Goal: Information Seeking & Learning: Find contact information

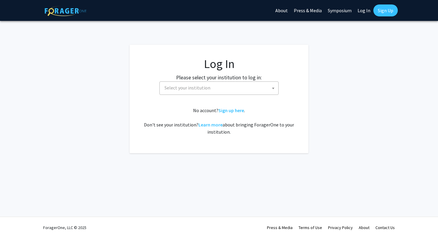
select select
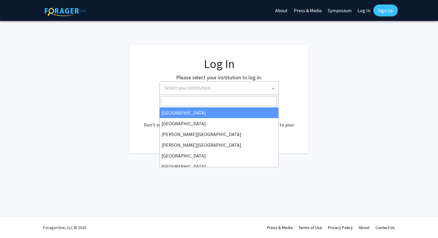
click at [198, 92] on span "Select your institution" at bounding box center [220, 88] width 116 height 12
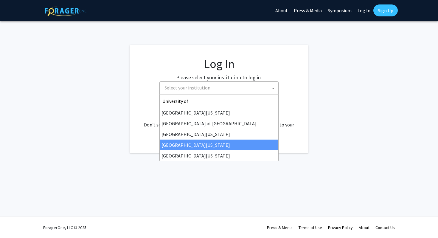
type input "University of"
select select "31"
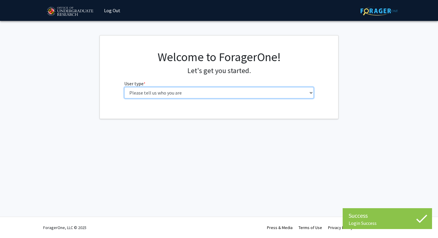
click at [200, 94] on select "Please tell us who you are Undergraduate Student Master's Student Doctoral Cand…" at bounding box center [219, 92] width 190 height 11
select select "1: undergrad"
click at [124, 87] on select "Please tell us who you are Undergraduate Student Master's Student Doctoral Cand…" at bounding box center [219, 92] width 190 height 11
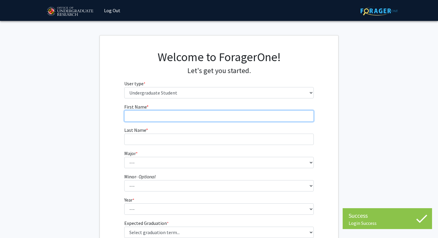
click at [242, 116] on input "First Name * required" at bounding box center [219, 115] width 190 height 11
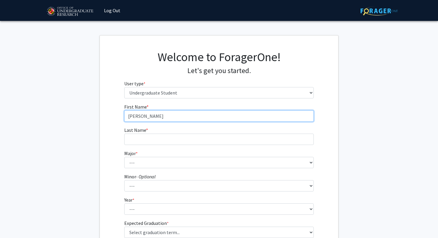
type input "[PERSON_NAME]"
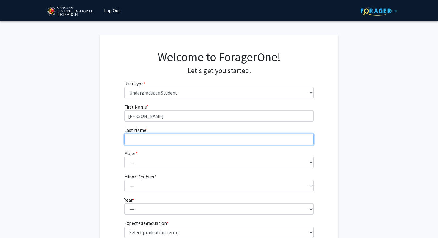
click at [222, 138] on input "Last Name * required" at bounding box center [219, 138] width 190 height 11
type input "Stoykov"
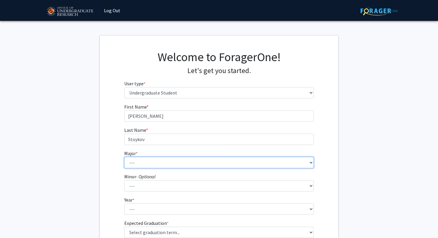
click at [222, 162] on select "--- Accounting Aerospace Engineering African American and Africana Studies Agri…" at bounding box center [219, 162] width 190 height 11
select select "63: 2364"
click at [124, 157] on select "--- Accounting Aerospace Engineering African American and Africana Studies Agri…" at bounding box center [219, 162] width 190 height 11
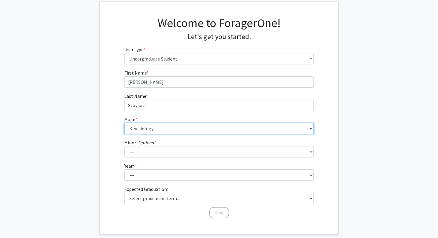
scroll to position [36, 0]
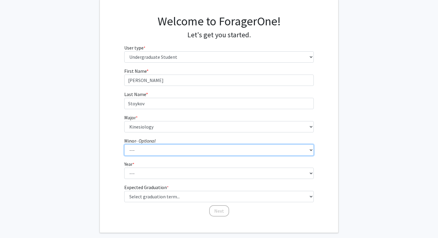
click at [215, 149] on select "--- Actuarial Mathematics Advanced Cybersecurity Experience for Students Africa…" at bounding box center [219, 149] width 190 height 11
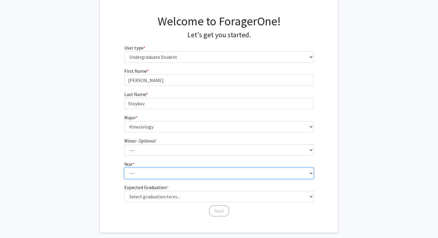
click at [268, 177] on select "--- First-year Sophomore Junior Senior Postbaccalaureate Certificate" at bounding box center [219, 172] width 190 height 11
select select "3: junior"
click at [124, 167] on select "--- First-year Sophomore Junior Senior Postbaccalaureate Certificate" at bounding box center [219, 172] width 190 height 11
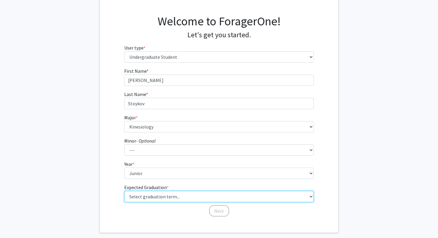
click at [243, 196] on select "Select graduation term... Spring 2025 Summer 2025 Fall 2025 Winter 2025 Spring …" at bounding box center [219, 196] width 190 height 11
select select "9: spring_2027"
click at [124, 191] on select "Select graduation term... Spring 2025 Summer 2025 Fall 2025 Winter 2025 Spring …" at bounding box center [219, 196] width 190 height 11
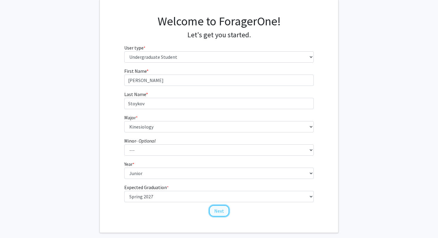
click at [222, 212] on button "Next" at bounding box center [219, 210] width 20 height 11
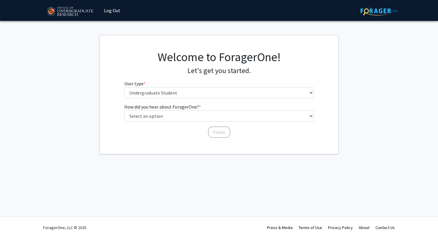
scroll to position [0, 0]
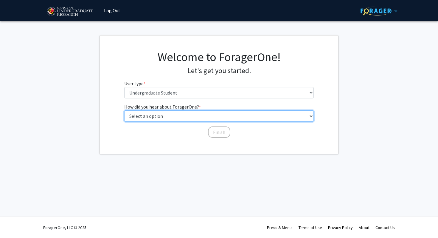
click at [231, 116] on select "Select an option Peer/student recommendation Faculty/staff recommendation Unive…" at bounding box center [219, 115] width 190 height 11
select select "3: university_website"
click at [124, 110] on select "Select an option Peer/student recommendation Faculty/staff recommendation Unive…" at bounding box center [219, 115] width 190 height 11
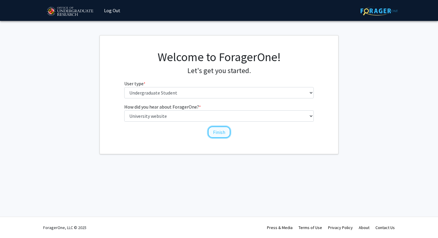
click at [220, 132] on button "Finish" at bounding box center [219, 131] width 22 height 11
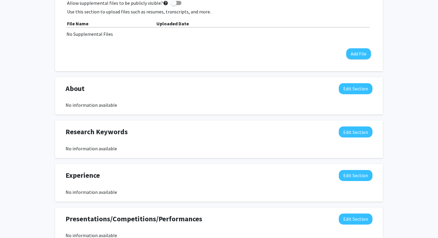
scroll to position [193, 0]
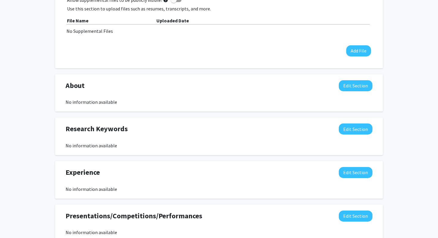
click at [133, 142] on div "No information available" at bounding box center [218, 145] width 307 height 7
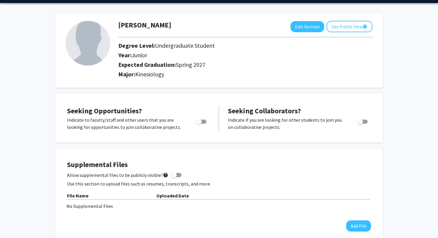
scroll to position [0, 0]
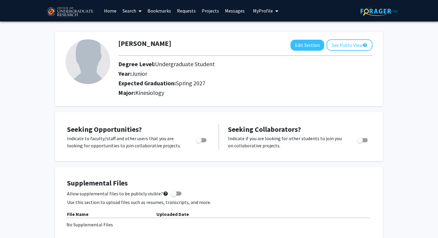
click at [131, 13] on link "Search" at bounding box center [131, 10] width 25 height 21
click at [201, 27] on div "[PERSON_NAME] Edit Section See Public View help Degree Level: Undergraduate Stu…" at bounding box center [218, 66] width 327 height 80
click at [207, 10] on link "Projects" at bounding box center [210, 10] width 23 height 21
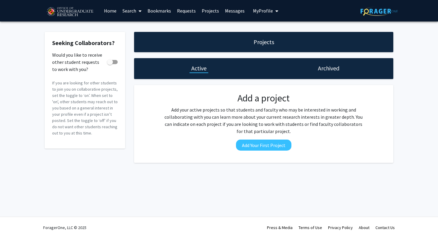
click at [106, 10] on link "Home" at bounding box center [110, 10] width 18 height 21
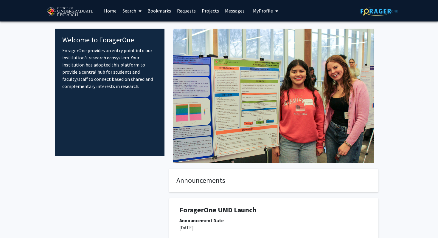
scroll to position [75, 0]
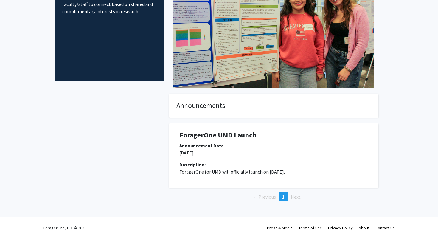
click at [298, 196] on span "Next page" at bounding box center [296, 197] width 10 height 6
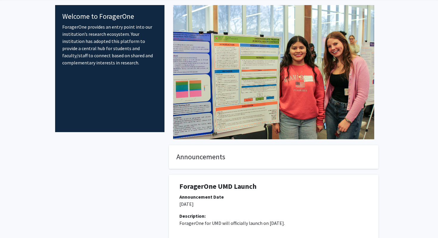
scroll to position [0, 0]
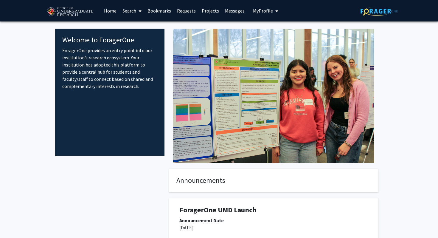
click at [265, 12] on span "My Profile" at bounding box center [263, 11] width 20 height 6
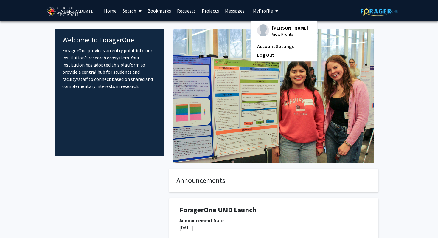
click at [272, 29] on span "[PERSON_NAME]" at bounding box center [290, 27] width 36 height 7
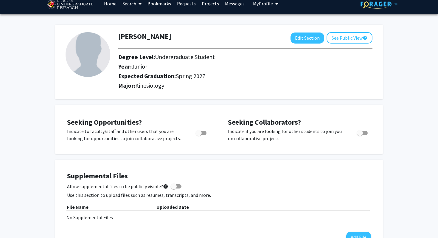
scroll to position [6, 0]
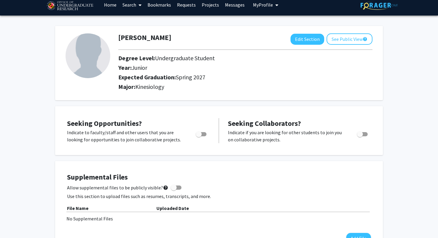
click at [189, 7] on link "Requests" at bounding box center [186, 4] width 25 height 21
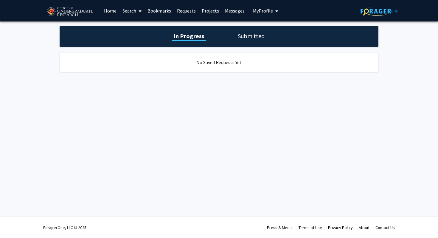
click at [204, 11] on link "Projects" at bounding box center [210, 10] width 23 height 21
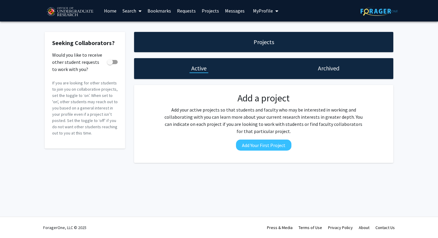
click at [257, 40] on h1 "Projects" at bounding box center [263, 42] width 21 height 8
click at [263, 43] on h1 "Projects" at bounding box center [263, 42] width 21 height 8
click at [260, 144] on button "Add Your First Project" at bounding box center [263, 144] width 55 height 11
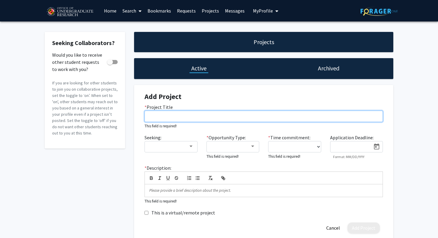
click at [249, 116] on input "* Project Title" at bounding box center [263, 115] width 238 height 11
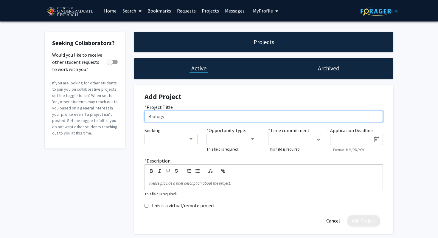
type input "Biology"
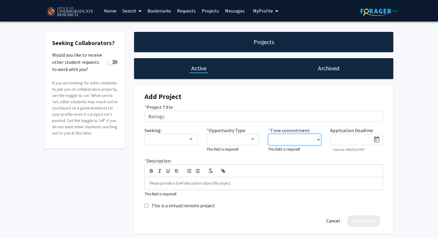
click at [277, 139] on select "0 - 5 hours/week 5 - 10 hours/week 10 - 15 hours/week 15 - 20 hours/week 20 - 3…" at bounding box center [294, 139] width 53 height 11
click at [245, 143] on mat-select at bounding box center [232, 139] width 53 height 11
click at [255, 139] on mat-select at bounding box center [232, 139] width 53 height 11
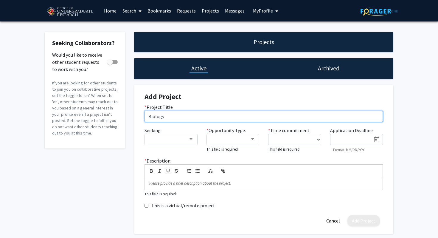
click at [264, 120] on input "Biology" at bounding box center [263, 115] width 238 height 11
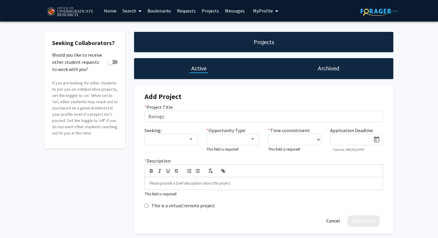
click at [269, 126] on div "* Project Title Biology" at bounding box center [263, 114] width 247 height 23
click at [286, 137] on select "0 - 5 hours/week 5 - 10 hours/week 10 - 15 hours/week 15 - 20 hours/week 20 - 3…" at bounding box center [294, 139] width 53 height 11
select select "0 - 5"
click at [268, 134] on select "0 - 5 hours/week 5 - 10 hours/week 10 - 15 hours/week 15 - 20 hours/week 20 - 3…" at bounding box center [294, 139] width 53 height 11
click at [252, 142] on mat-select at bounding box center [232, 139] width 53 height 11
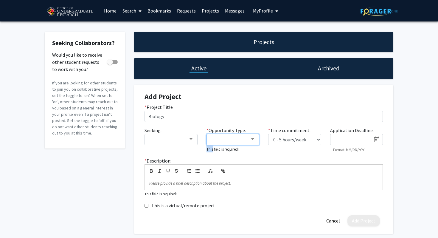
click at [252, 142] on mat-select at bounding box center [232, 139] width 53 height 11
click at [257, 157] on div "* Description: This field is required!" at bounding box center [263, 177] width 247 height 40
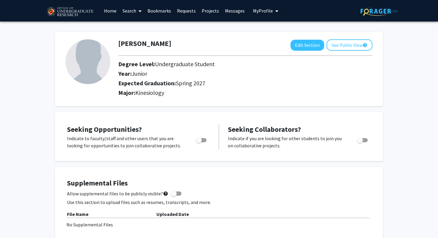
click at [133, 8] on link "Search" at bounding box center [131, 10] width 25 height 21
click at [142, 29] on span "Faculty/Staff" at bounding box center [141, 27] width 44 height 12
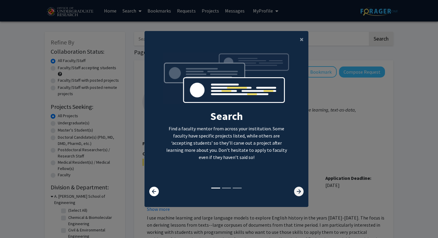
click at [300, 191] on icon at bounding box center [299, 191] width 10 height 10
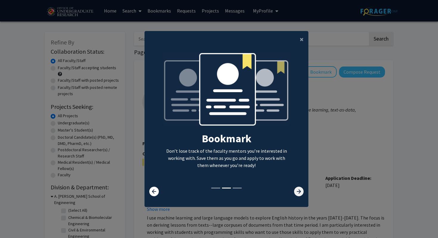
click at [300, 191] on icon at bounding box center [299, 191] width 10 height 10
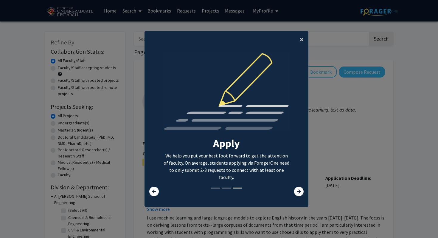
click at [300, 41] on span "×" at bounding box center [301, 39] width 4 height 9
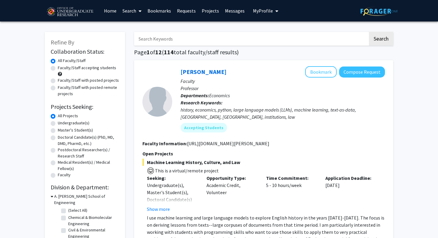
click at [75, 123] on label "Undergraduate(s)" at bounding box center [74, 123] width 32 height 6
click at [62, 123] on input "Undergraduate(s)" at bounding box center [60, 122] width 4 height 4
radio input "true"
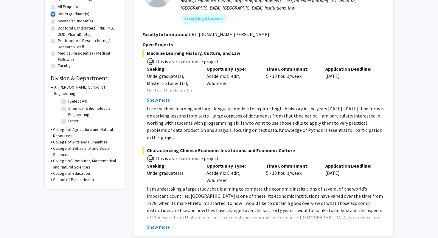
scroll to position [108, 0]
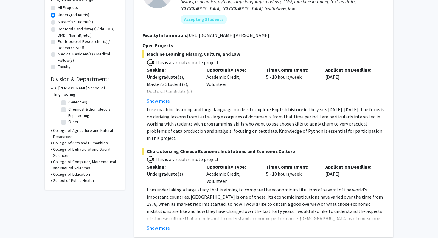
click at [87, 177] on h3 "School of Public Health" at bounding box center [73, 180] width 41 height 6
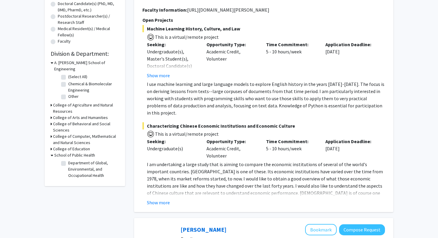
scroll to position [141, 0]
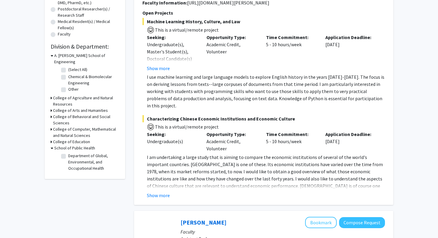
click at [51, 145] on icon at bounding box center [52, 148] width 3 height 6
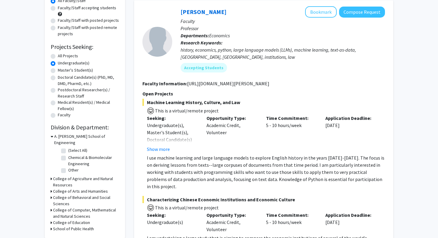
scroll to position [61, 0]
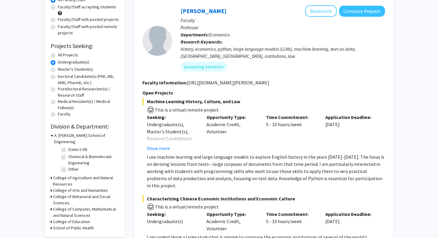
click at [93, 193] on h3 "College of Behavioral and Social Sciences" at bounding box center [86, 199] width 66 height 13
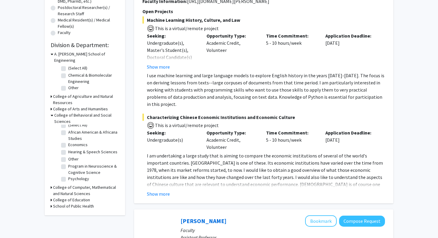
scroll to position [0, 0]
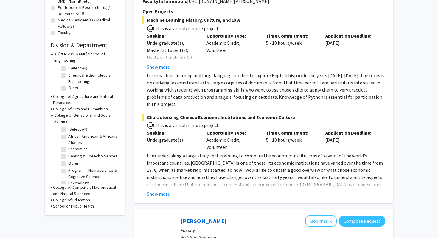
click at [73, 112] on h3 "College of Behavioral and Social Sciences" at bounding box center [86, 118] width 65 height 13
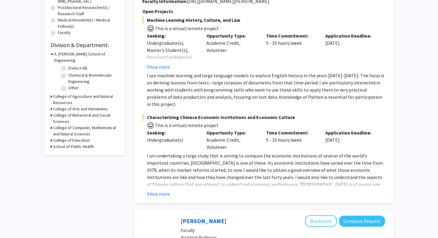
click at [74, 106] on h3 "College of Arts and Humanities" at bounding box center [80, 109] width 55 height 6
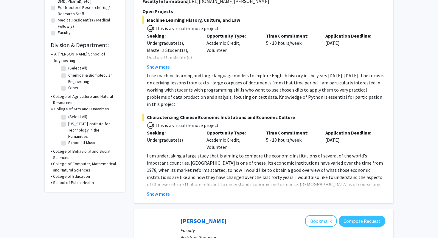
click at [89, 106] on h3 "College of Arts and Humanities" at bounding box center [81, 109] width 55 height 6
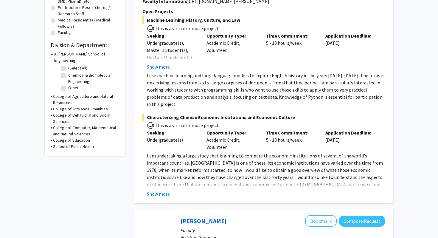
click at [92, 52] on h3 "A. [PERSON_NAME] School of Engineering" at bounding box center [86, 57] width 65 height 13
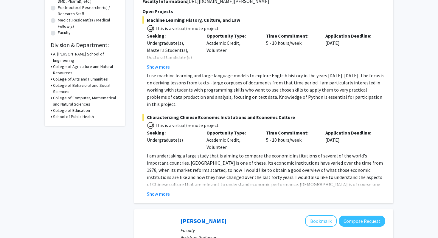
click at [79, 107] on h3 "College of Education" at bounding box center [71, 110] width 37 height 6
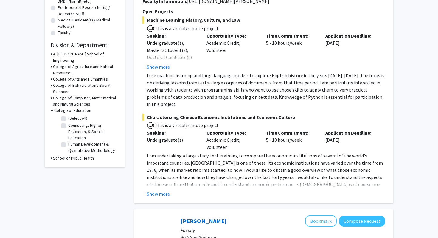
click at [79, 107] on h3 "College of Education" at bounding box center [72, 110] width 37 height 6
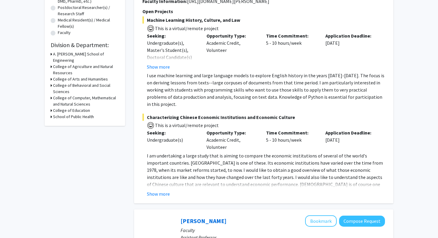
click at [79, 113] on h3 "School of Public Health" at bounding box center [73, 116] width 41 height 6
click at [68, 121] on label "Department of Global, Environmental, and Occupational Health" at bounding box center [92, 130] width 49 height 19
click at [68, 121] on input "Department of Global, Environmental, and Occupational Health" at bounding box center [70, 123] width 4 height 4
checkbox input "true"
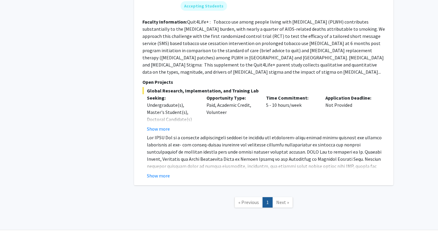
scroll to position [387, 0]
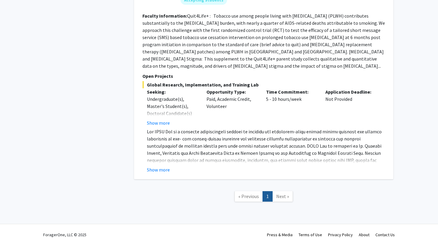
click at [281, 193] on span "Next »" at bounding box center [282, 196] width 13 height 6
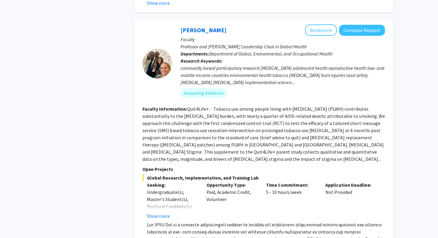
scroll to position [292, 0]
